Goal: Task Accomplishment & Management: Manage account settings

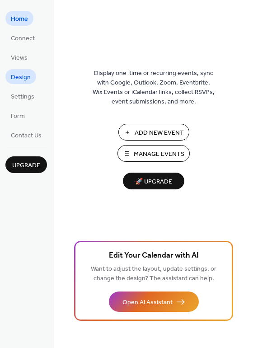
click at [21, 83] on link "Design" at bounding box center [20, 76] width 31 height 15
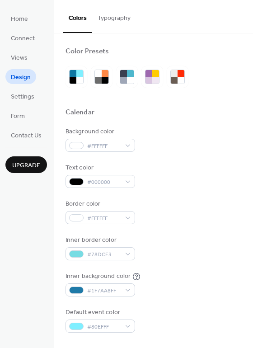
click at [18, 68] on ul "Home Connect Views Design Settings Form Contact Us" at bounding box center [26, 77] width 42 height 132
click at [17, 53] on span "Views" at bounding box center [19, 57] width 17 height 9
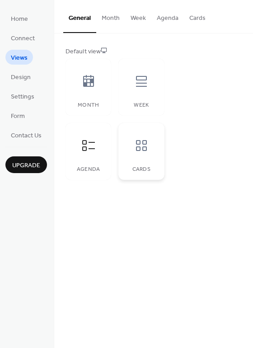
click at [129, 141] on div at bounding box center [141, 145] width 27 height 27
click at [153, 147] on div at bounding box center [141, 145] width 27 height 27
